Goal: Task Accomplishment & Management: Complete application form

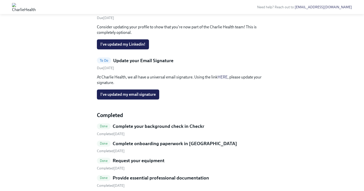
scroll to position [111, 0]
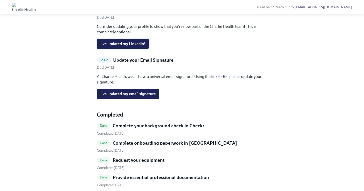
click at [121, 49] on button "I've updated my Linkedin!" at bounding box center [123, 44] width 52 height 10
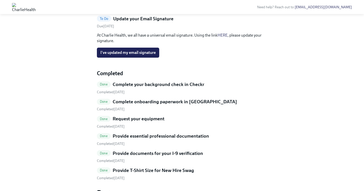
scroll to position [154, 0]
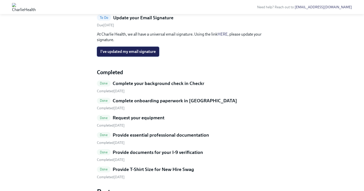
click at [140, 54] on span "I've updated my email signature" at bounding box center [127, 51] width 55 height 5
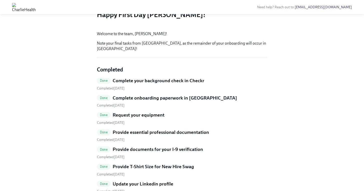
scroll to position [49, 0]
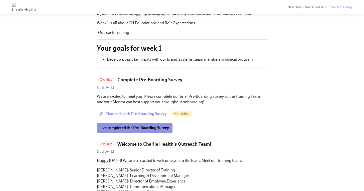
scroll to position [107, 0]
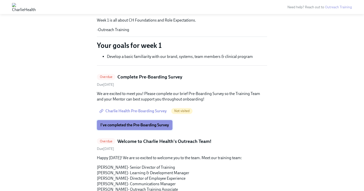
click at [146, 129] on button "I've completed the Pre-Boarding Survey" at bounding box center [135, 125] width 76 height 10
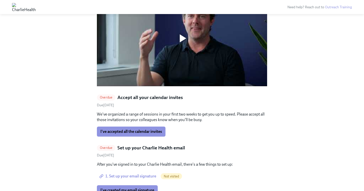
scroll to position [484, 0]
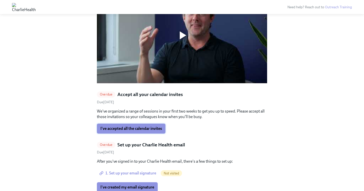
click at [136, 126] on span "I've accepted all the calendar invites" at bounding box center [131, 128] width 62 height 5
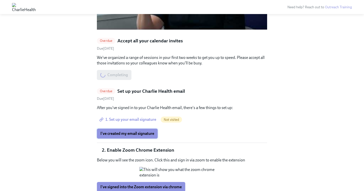
click at [128, 131] on span "I've created my email signature" at bounding box center [127, 133] width 54 height 5
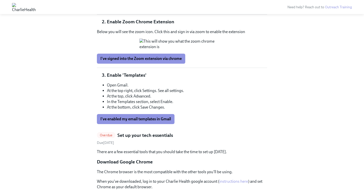
scroll to position [667, 0]
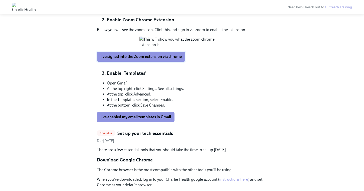
click at [136, 59] on span "I've signed into the Zoom extension via chrome" at bounding box center [140, 56] width 81 height 5
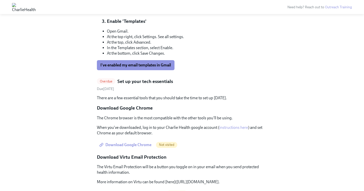
scroll to position [720, 0]
click at [137, 70] on button "I've enabled my email templates in Gmail" at bounding box center [136, 65] width 78 height 10
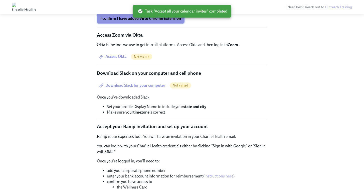
scroll to position [808, 0]
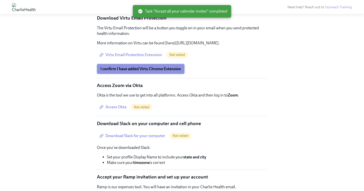
click at [147, 74] on button "I confirm I have added Virtu Chrome Extension" at bounding box center [141, 69] width 88 height 10
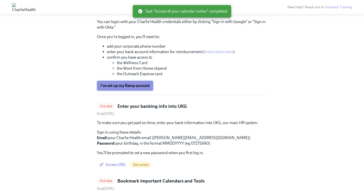
click at [128, 88] on span "I've set up my Ramp account" at bounding box center [124, 85] width 49 height 5
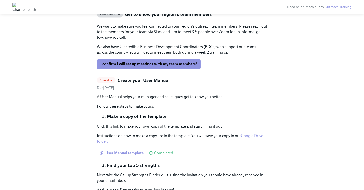
scroll to position [1435, 0]
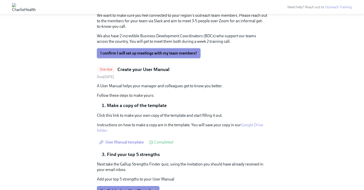
click at [137, 56] on span "I confirm I will set up meetings with my team members!" at bounding box center [148, 53] width 97 height 5
